Goal: Complete application form: Complete application form

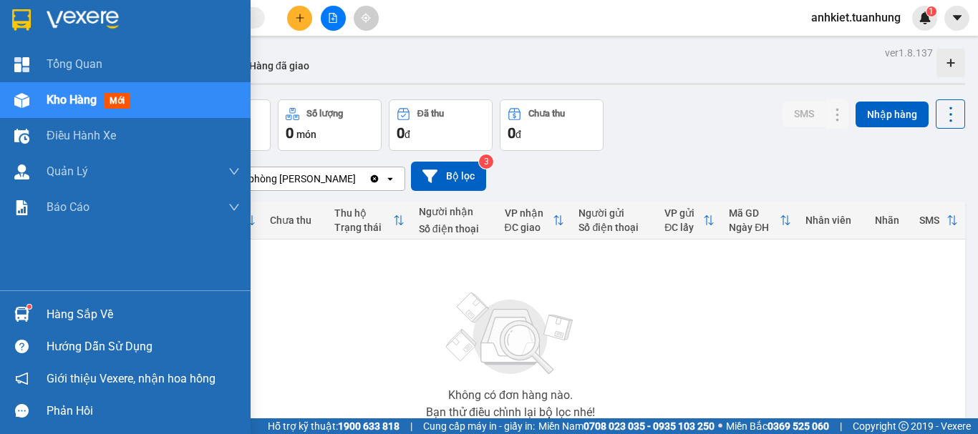
click at [40, 299] on div "Hàng sắp về" at bounding box center [125, 314] width 250 height 32
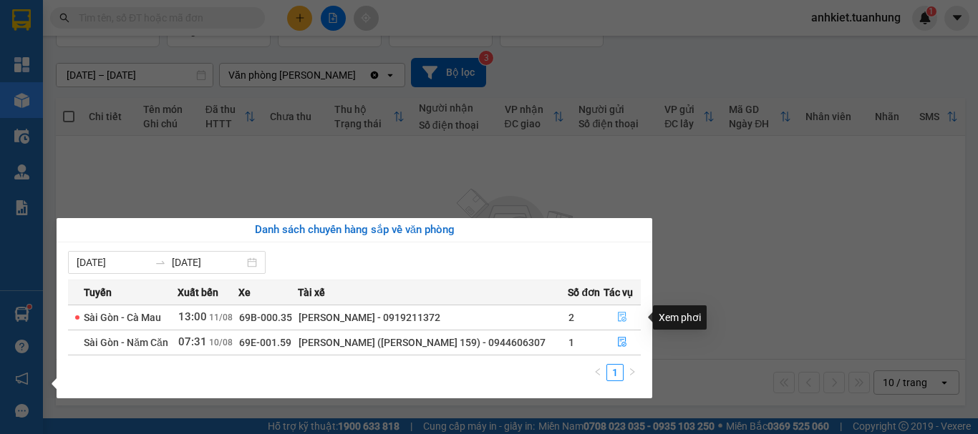
click at [622, 316] on icon "file-done" at bounding box center [622, 317] width 10 height 10
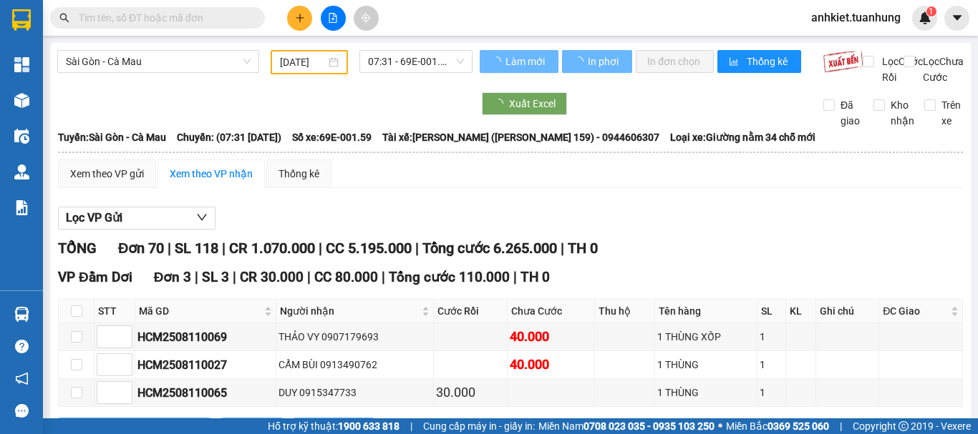
type input "[DATE]"
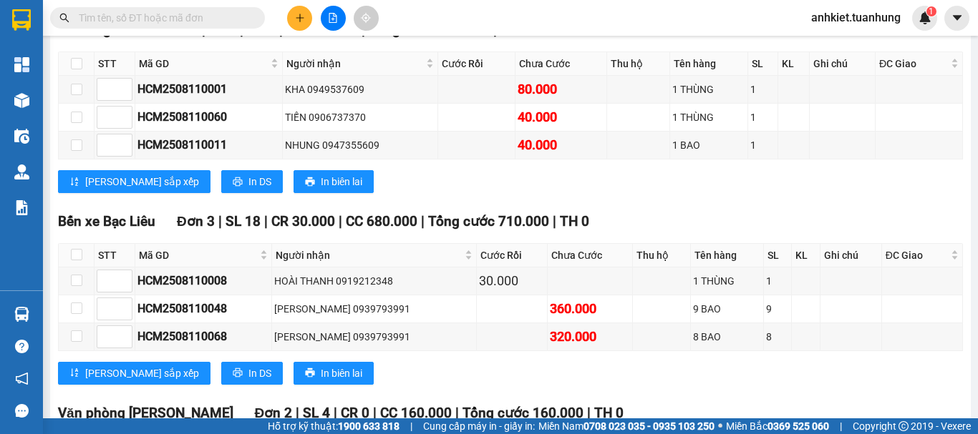
scroll to position [2433, 0]
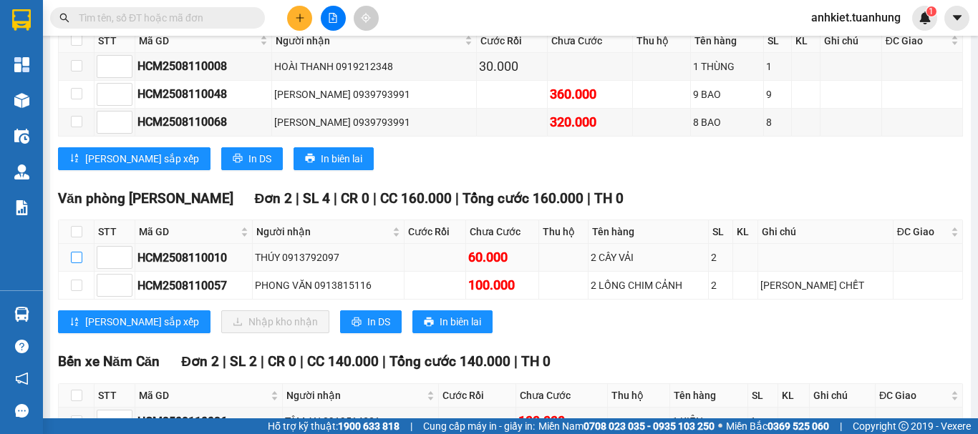
click at [75, 263] on input "checkbox" at bounding box center [76, 257] width 11 height 11
checkbox input "true"
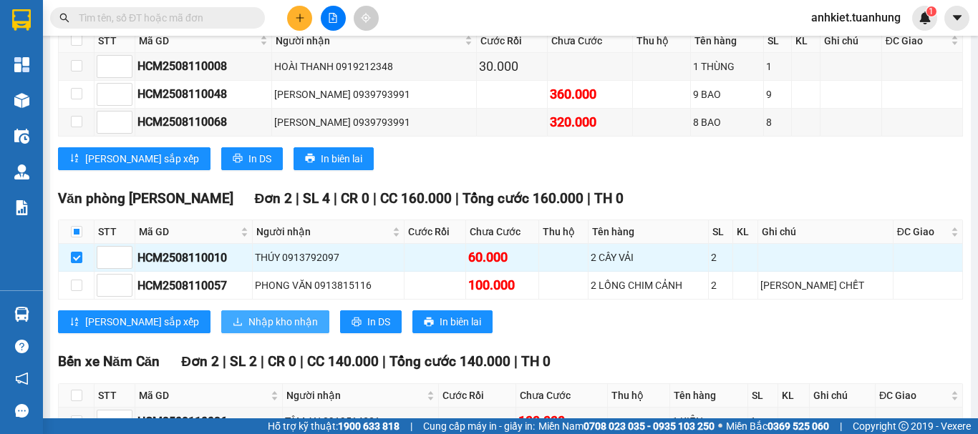
click at [248, 330] on span "Nhập kho nhận" at bounding box center [282, 322] width 69 height 16
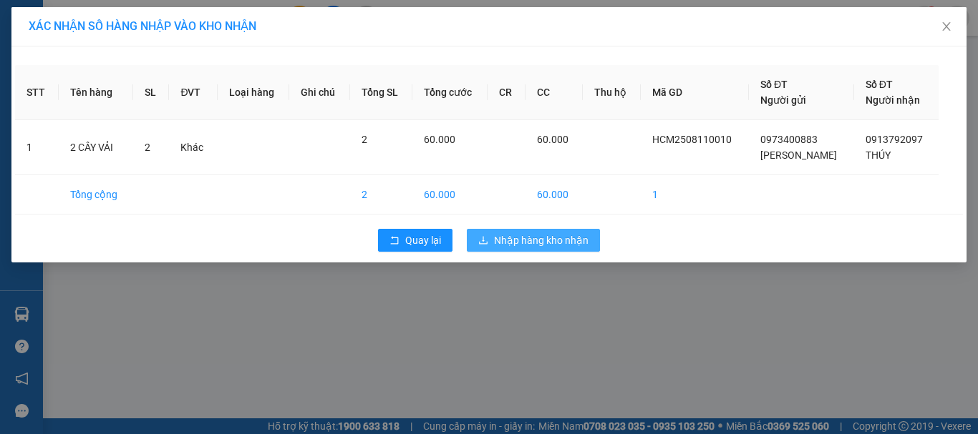
click at [564, 240] on span "Nhập hàng kho nhận" at bounding box center [541, 241] width 94 height 16
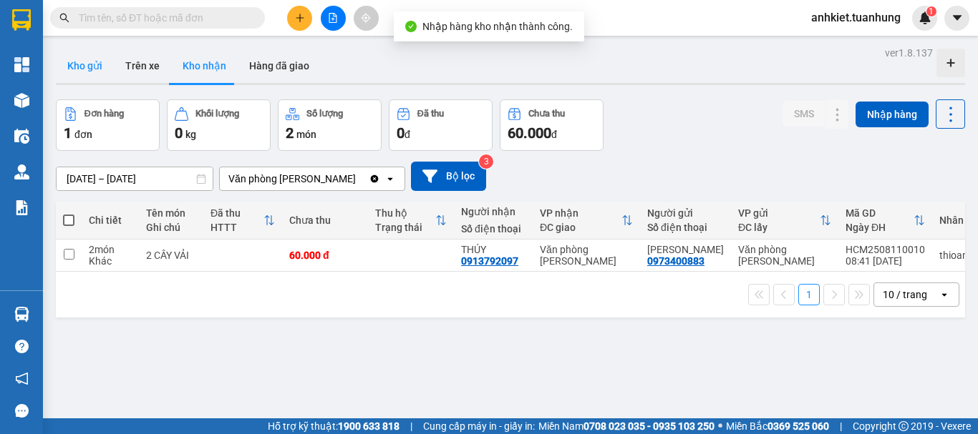
click at [69, 65] on button "Kho gửi" at bounding box center [85, 66] width 58 height 34
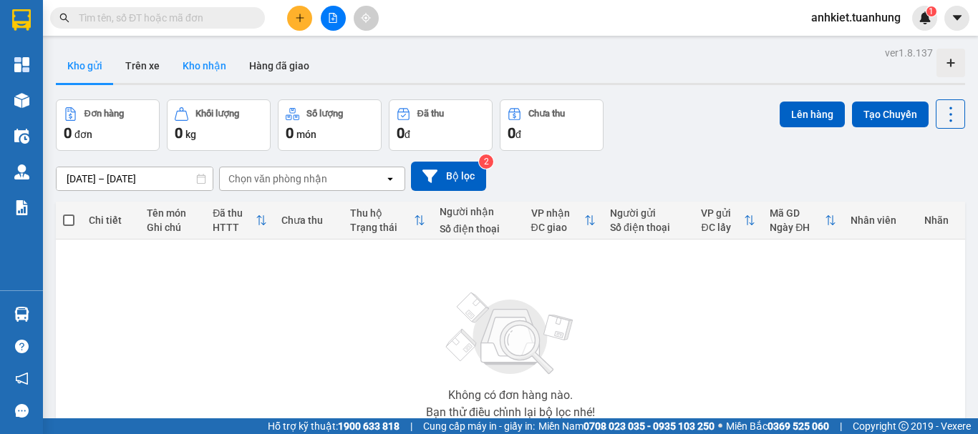
click at [180, 49] on button "Kho nhận" at bounding box center [204, 66] width 67 height 34
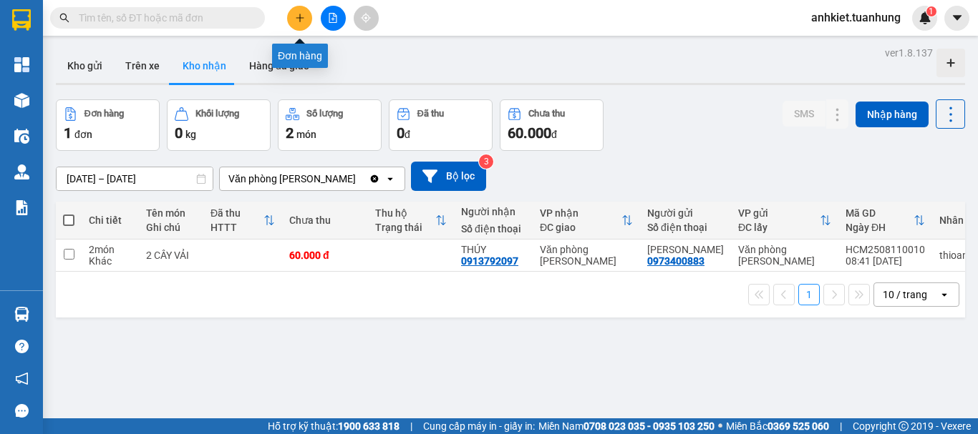
click at [300, 20] on icon "plus" at bounding box center [299, 18] width 1 height 8
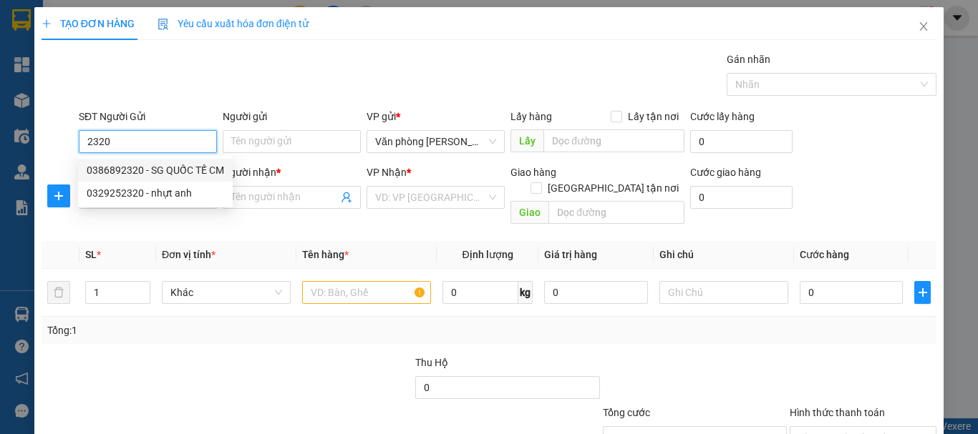
click at [146, 167] on div "0386892320 - SG QUỐC TẾ CM" at bounding box center [155, 170] width 137 height 16
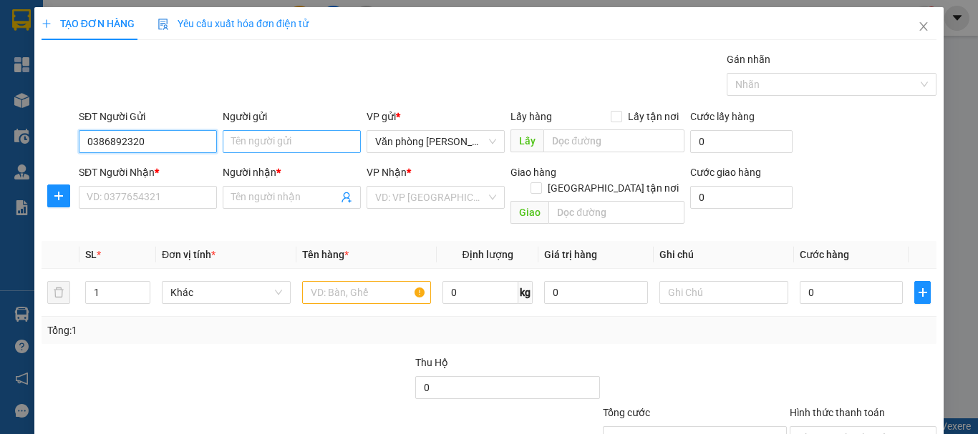
type input "0386892320"
drag, startPoint x: 302, startPoint y: 147, endPoint x: 346, endPoint y: 181, distance: 55.1
click at [302, 147] on input "Người gửi" at bounding box center [292, 141] width 138 height 23
type input "-"
type input "SG QUỐC TẾ CM"
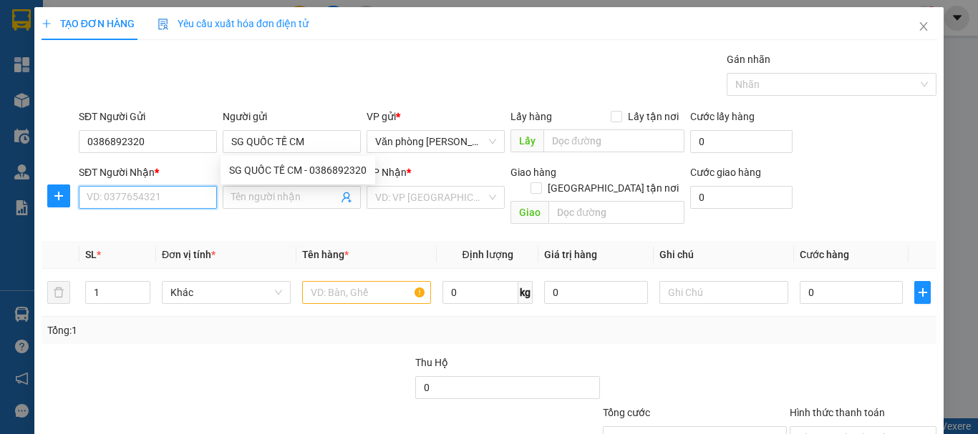
click at [152, 202] on input "SĐT Người Nhận *" at bounding box center [148, 197] width 138 height 23
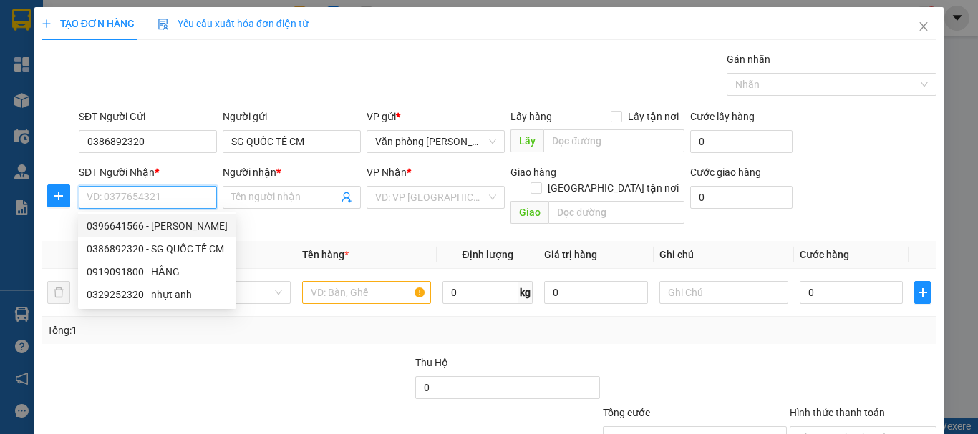
click at [161, 230] on div "0396641566 - [PERSON_NAME]" at bounding box center [157, 226] width 141 height 16
type input "0396641566"
type input "[PERSON_NAME]"
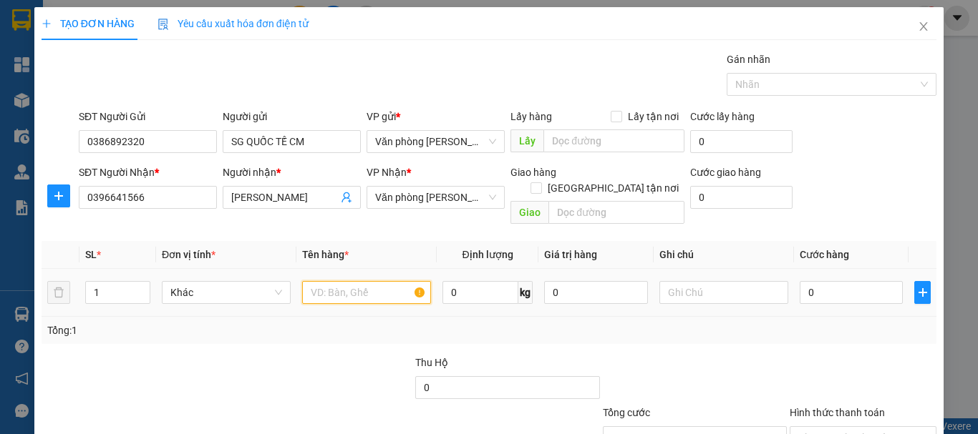
click at [356, 281] on input "text" at bounding box center [366, 292] width 129 height 23
type input "+"
type input "1 HỘP"
click at [823, 291] on td "0" at bounding box center [851, 293] width 115 height 48
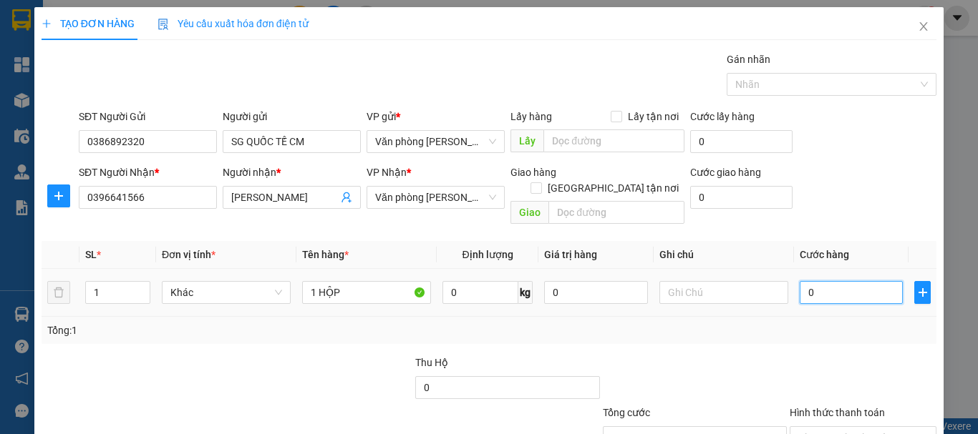
click at [820, 281] on input "0" at bounding box center [850, 292] width 103 height 23
type input "+3"
type input "3"
type input "+30"
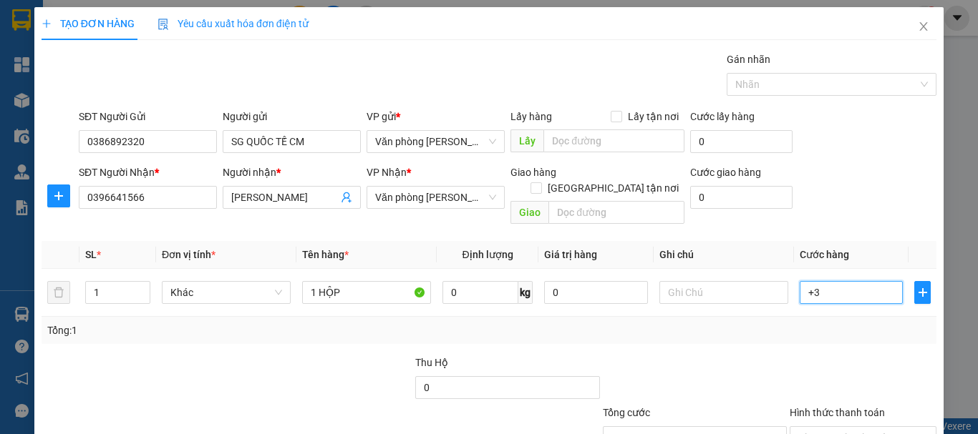
type input "30"
type input "30.000"
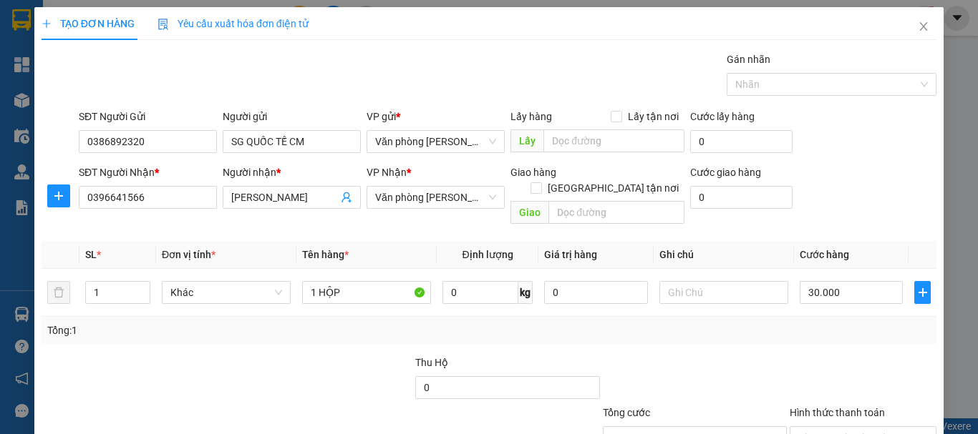
click at [791, 323] on div "Tổng: 1" at bounding box center [488, 331] width 883 height 16
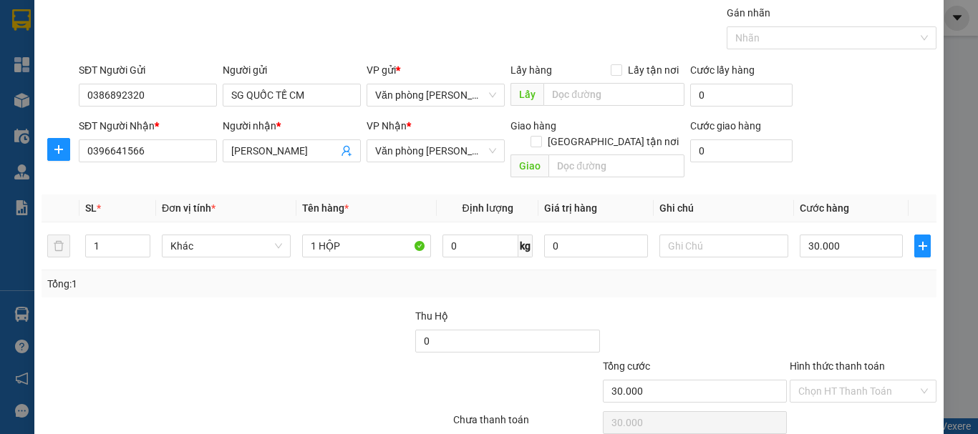
scroll to position [95, 0]
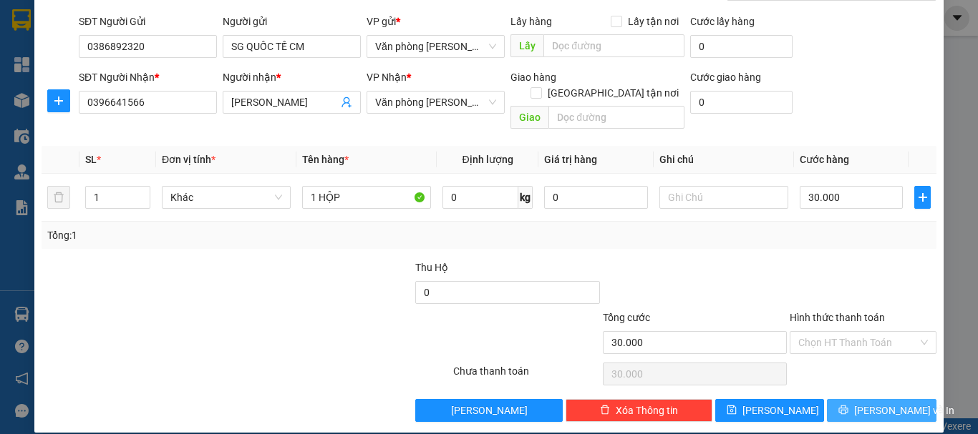
click at [905, 403] on button "[PERSON_NAME] và In" at bounding box center [881, 410] width 109 height 23
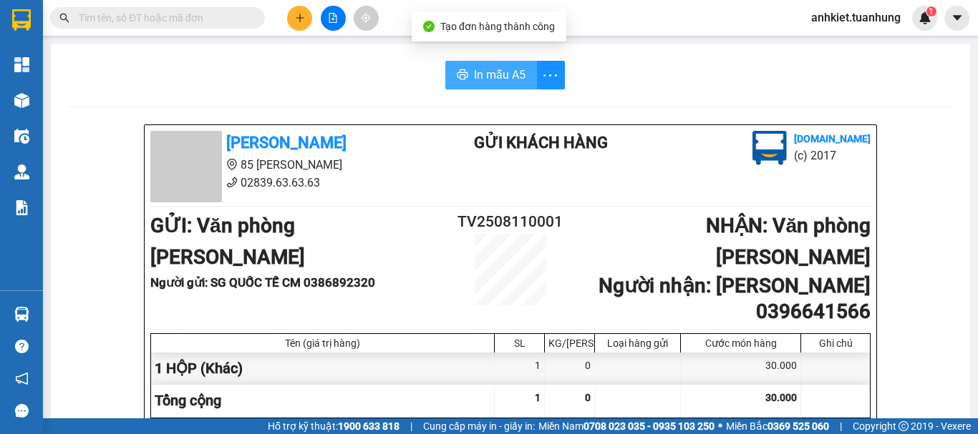
drag, startPoint x: 509, startPoint y: 62, endPoint x: 491, endPoint y: 77, distance: 23.4
click at [507, 64] on button "In mẫu A5" at bounding box center [491, 75] width 92 height 29
